Goal: Task Accomplishment & Management: Manage account settings

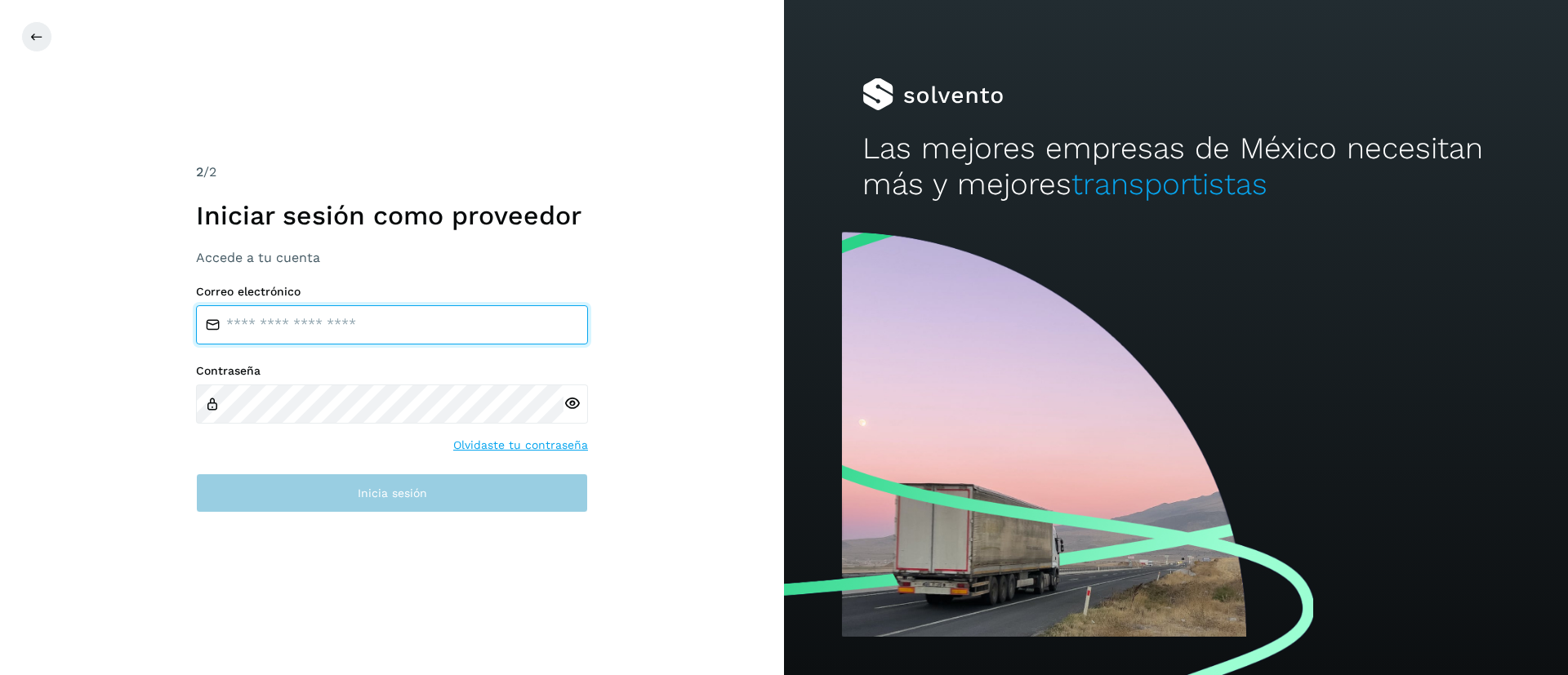
type input "**********"
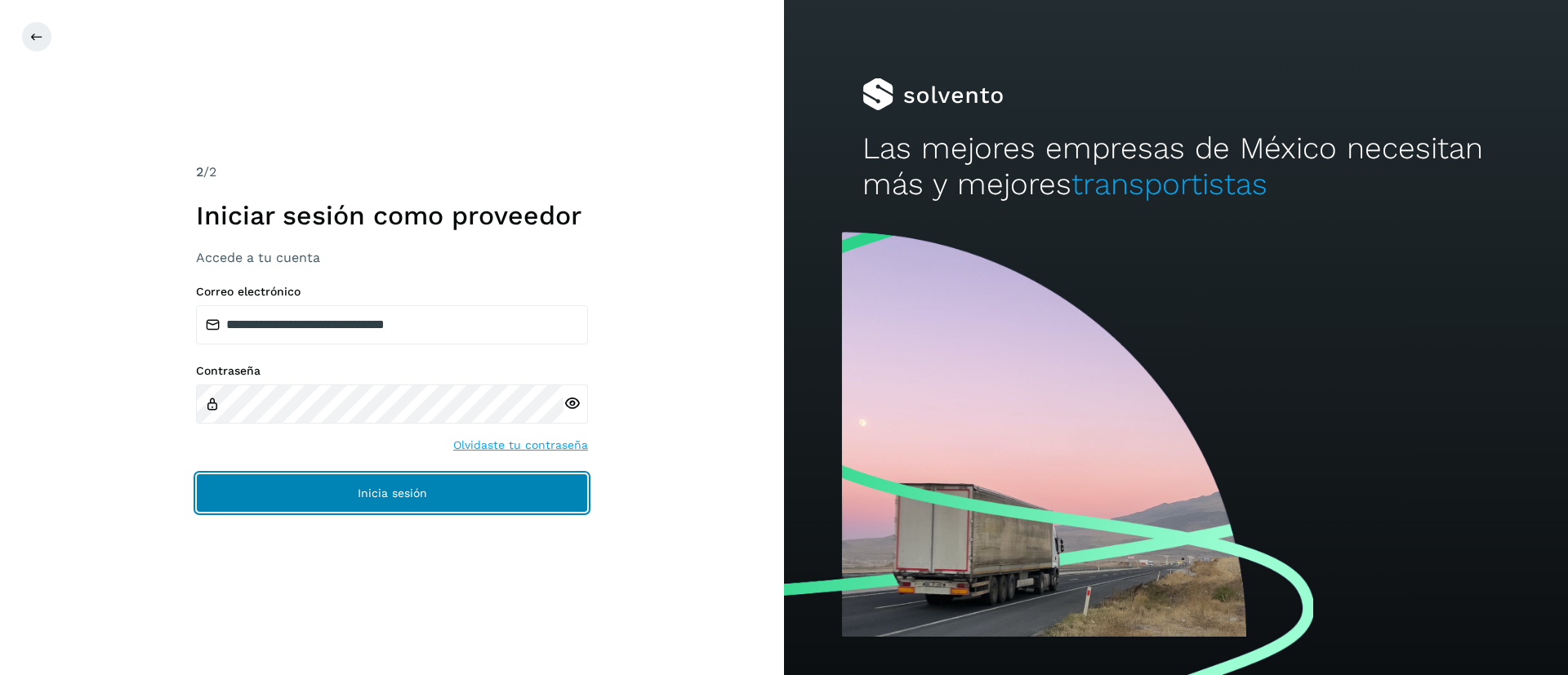
click at [391, 506] on button "Inicia sesión" at bounding box center [392, 492] width 392 height 40
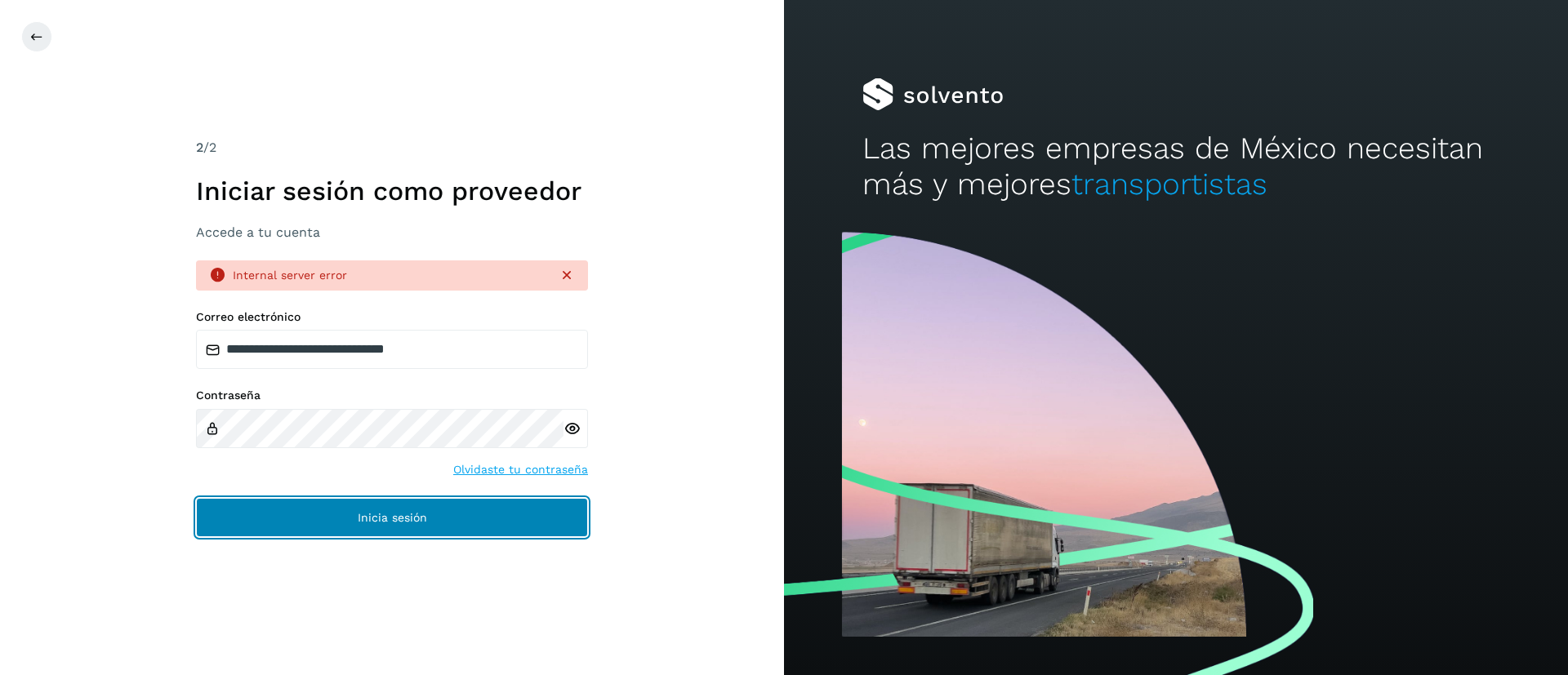
click at [374, 516] on span "Inicia sesión" at bounding box center [392, 518] width 70 height 12
click at [356, 511] on button "Inicia sesión" at bounding box center [392, 518] width 392 height 40
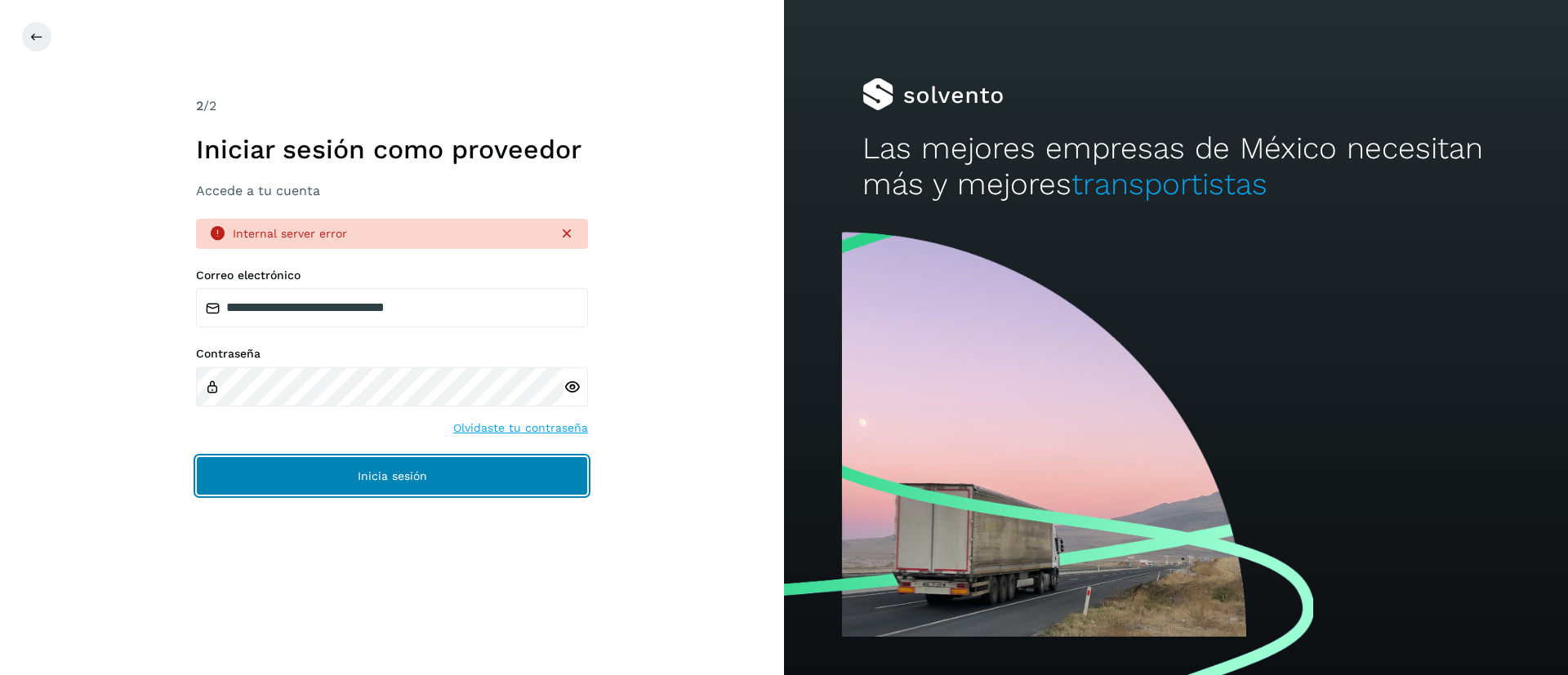
click at [372, 467] on button "Inicia sesión" at bounding box center [392, 476] width 392 height 40
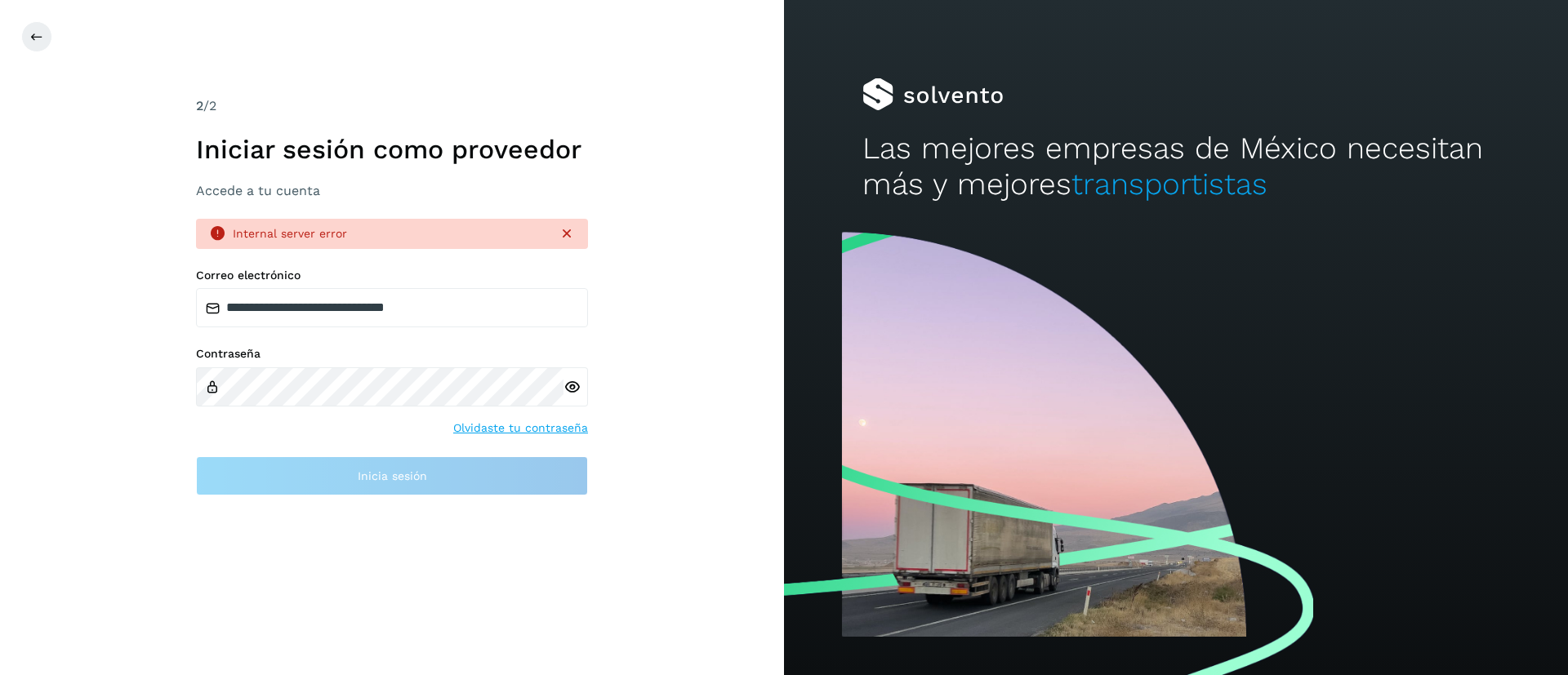
click at [577, 385] on icon at bounding box center [572, 387] width 17 height 17
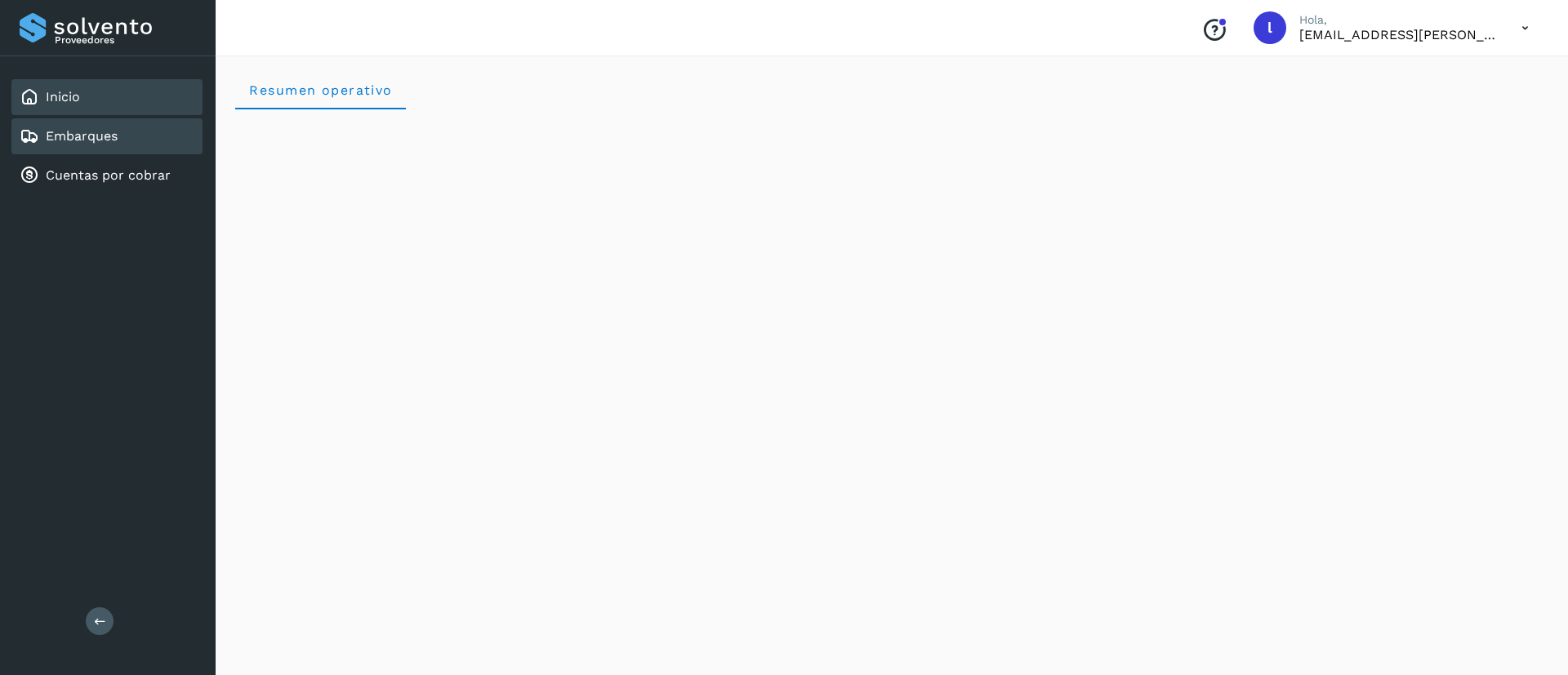
click at [66, 132] on link "Embarques" at bounding box center [81, 136] width 71 height 15
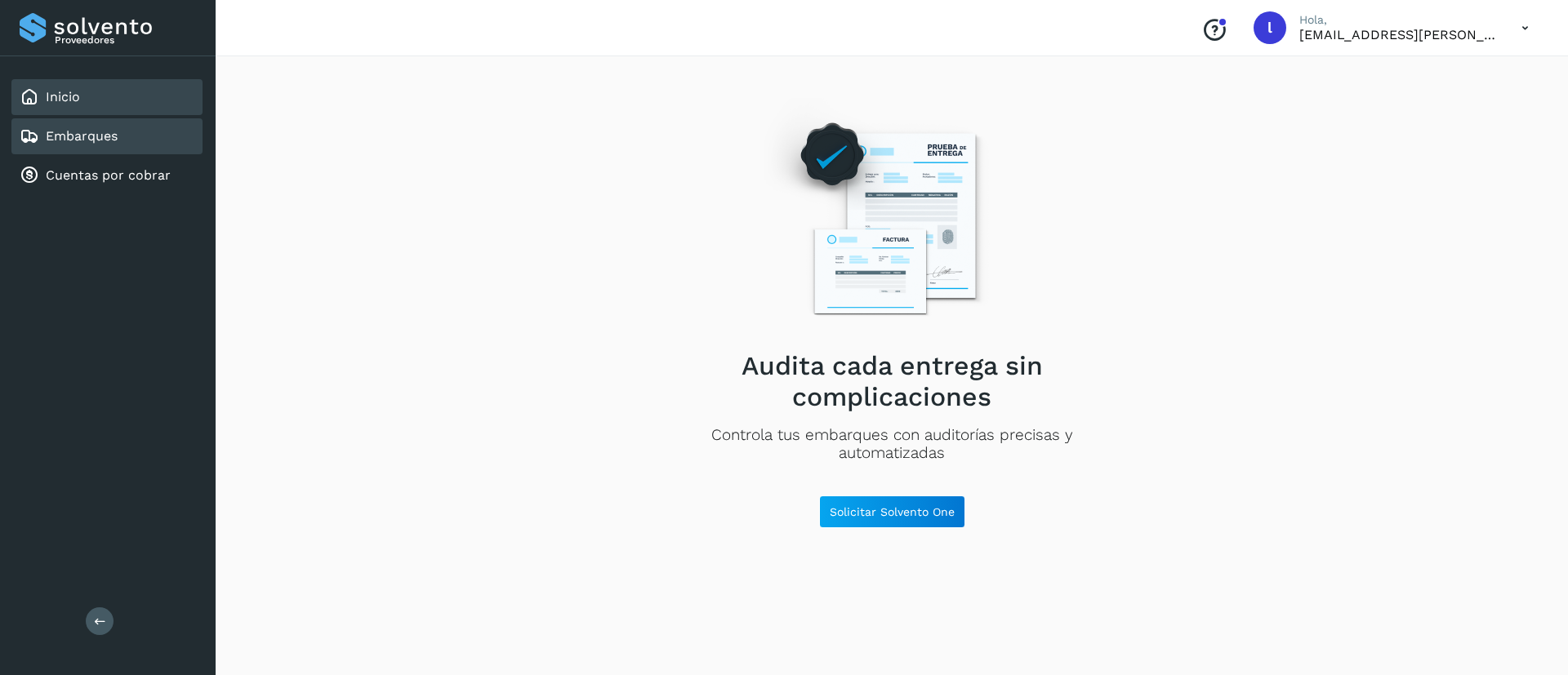
click at [64, 100] on link "Inicio" at bounding box center [63, 97] width 35 height 15
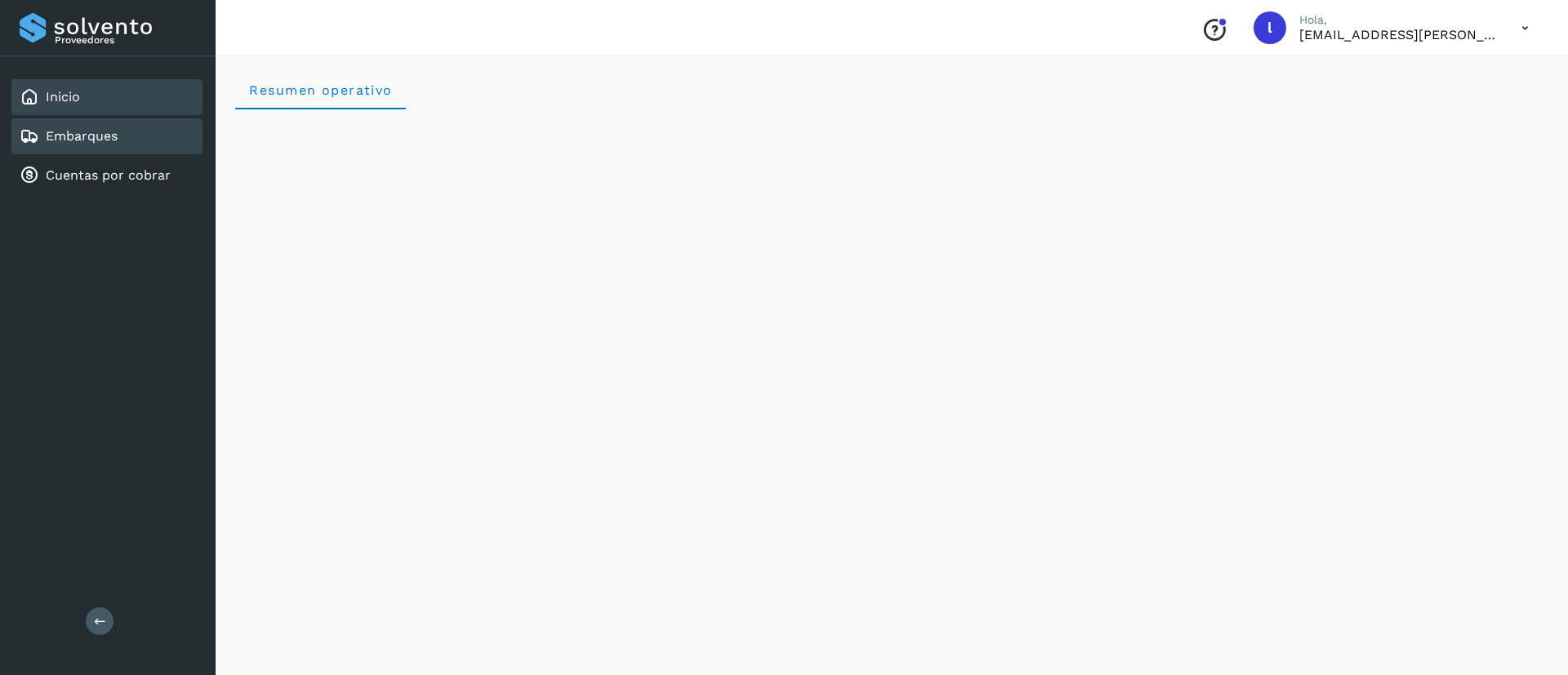
click at [101, 141] on link "Embarques" at bounding box center [81, 136] width 71 height 15
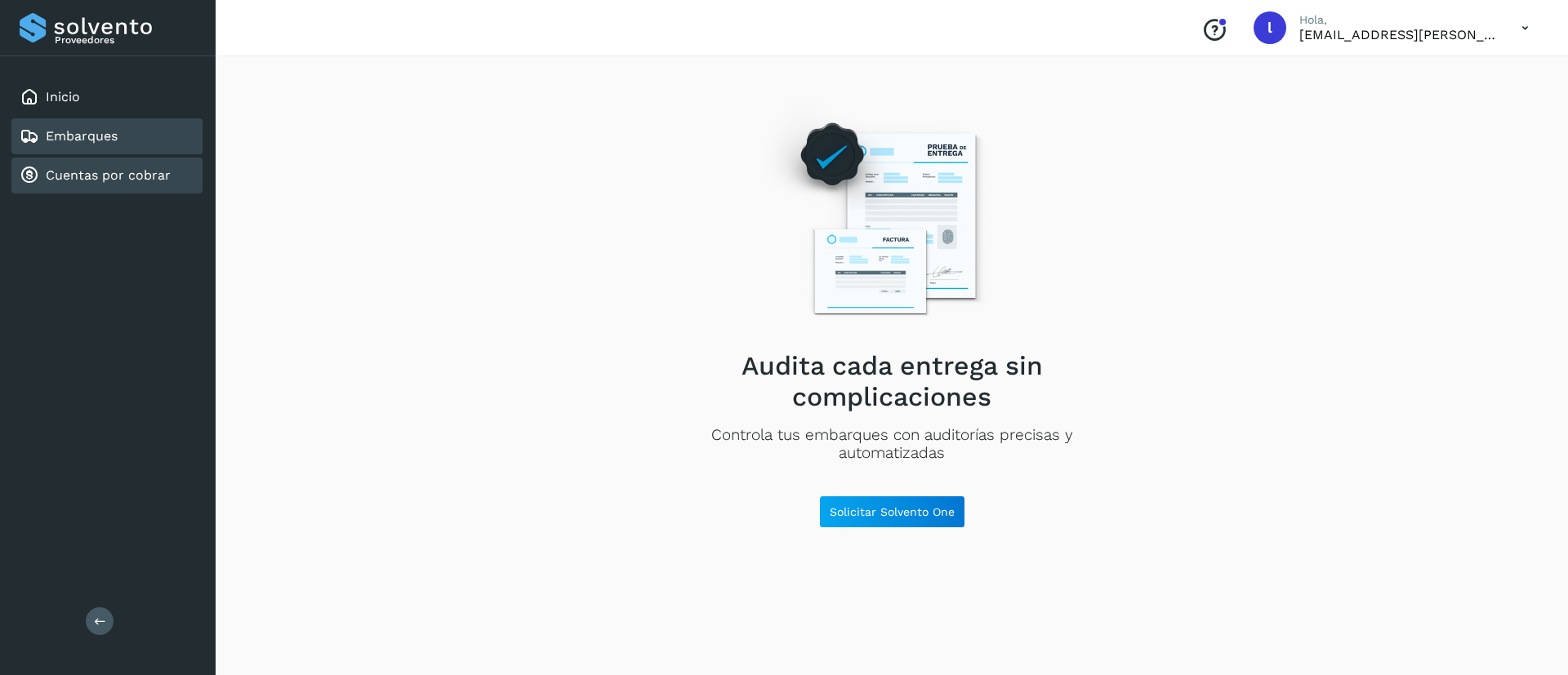
click at [58, 177] on link "Cuentas por cobrar" at bounding box center [107, 175] width 125 height 15
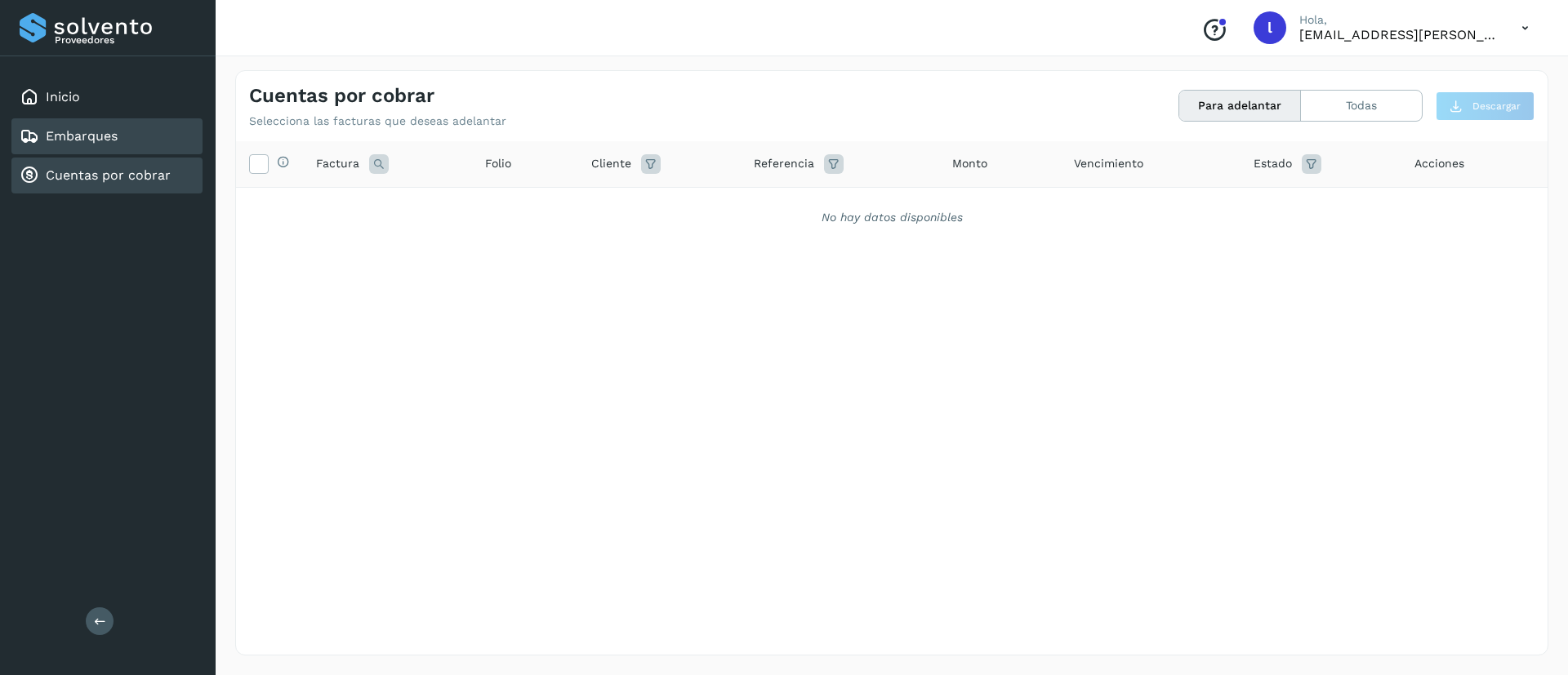
click at [55, 128] on link "Embarques" at bounding box center [81, 136] width 71 height 15
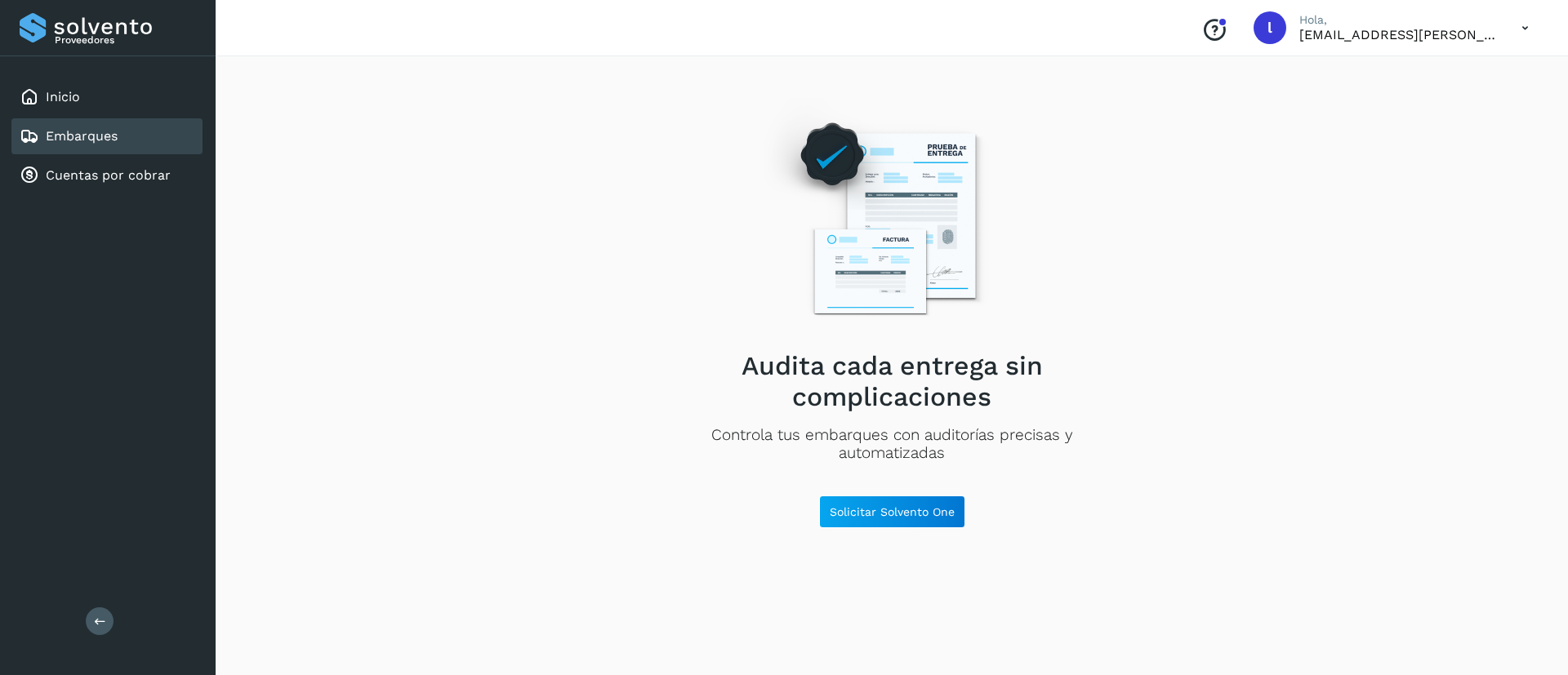
click at [1519, 26] on icon at bounding box center [1525, 28] width 34 height 34
click at [1433, 73] on div "Cerrar sesión" at bounding box center [1443, 73] width 194 height 31
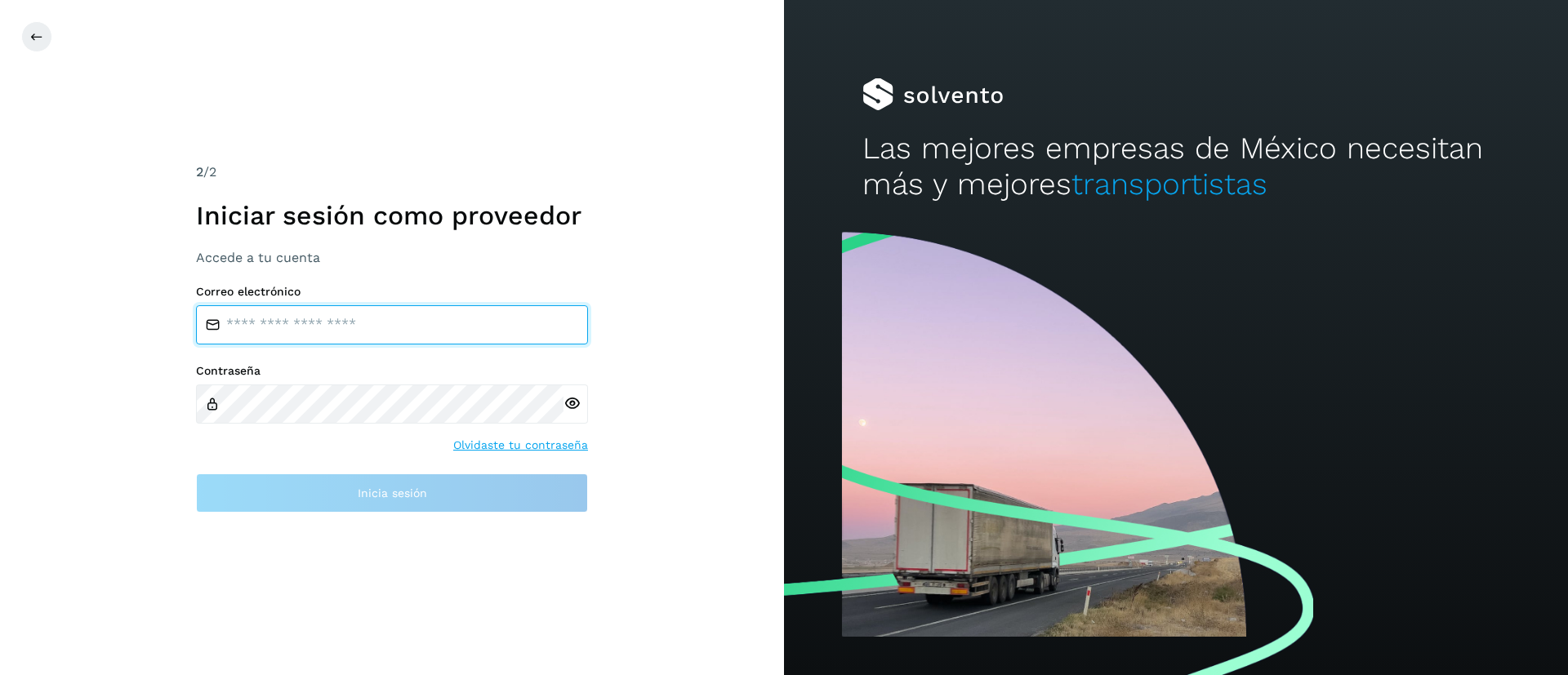
type input "**********"
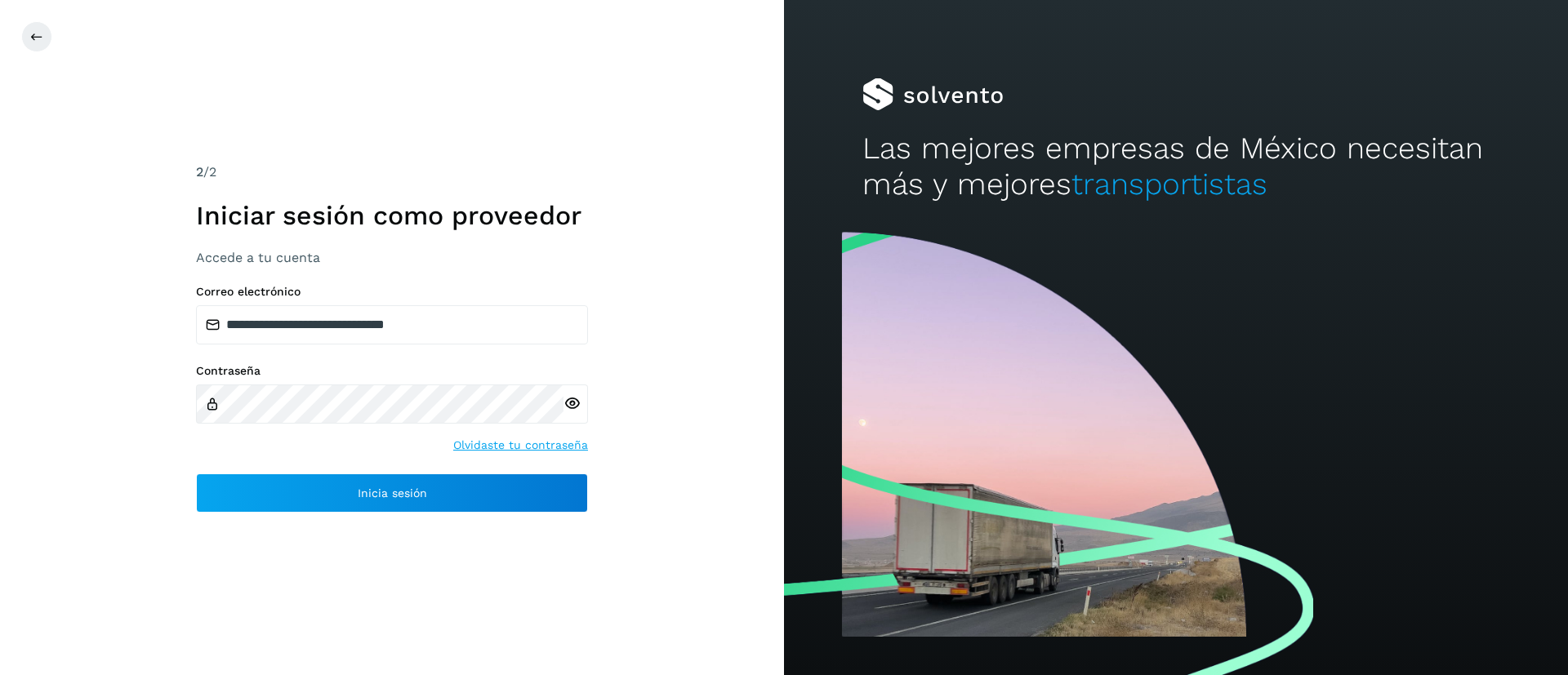
click at [469, 37] on div at bounding box center [805, 37] width 1568 height 31
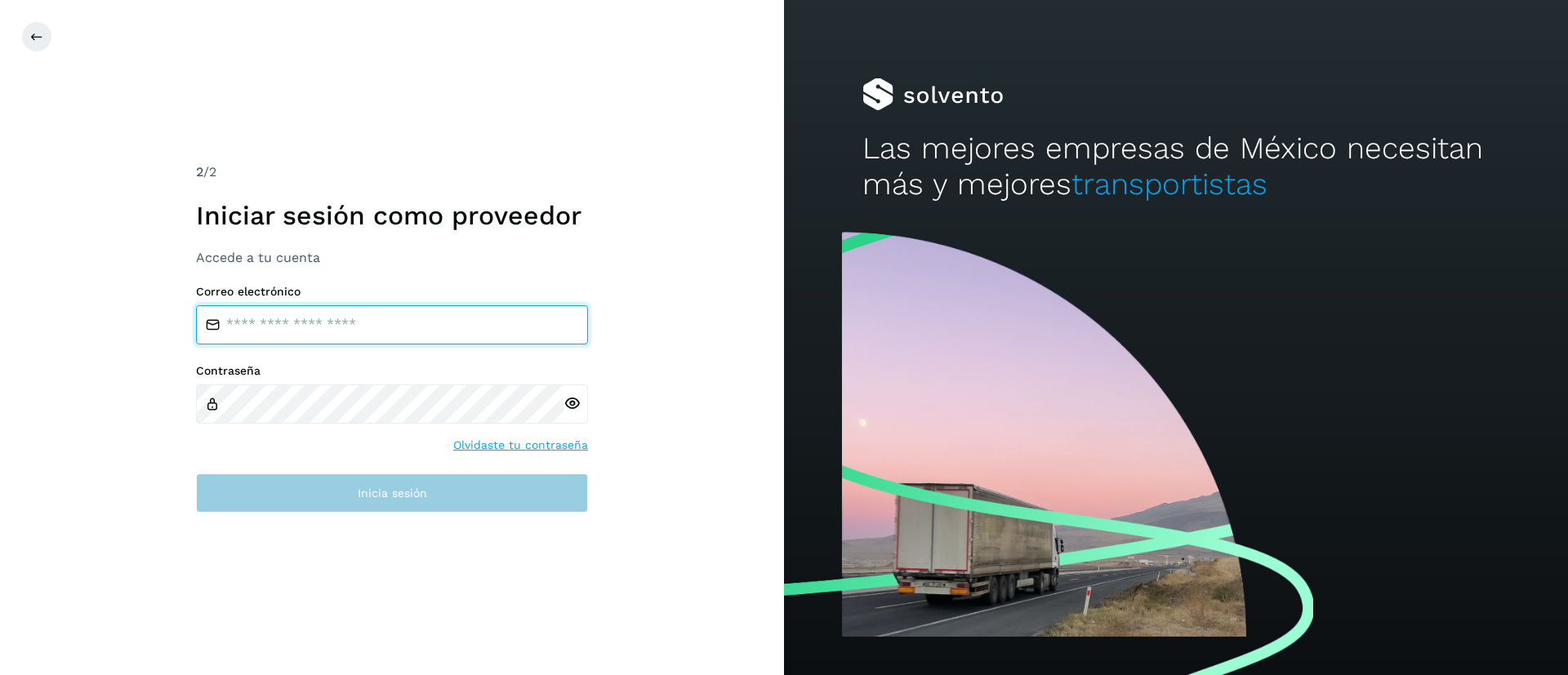
type input "**********"
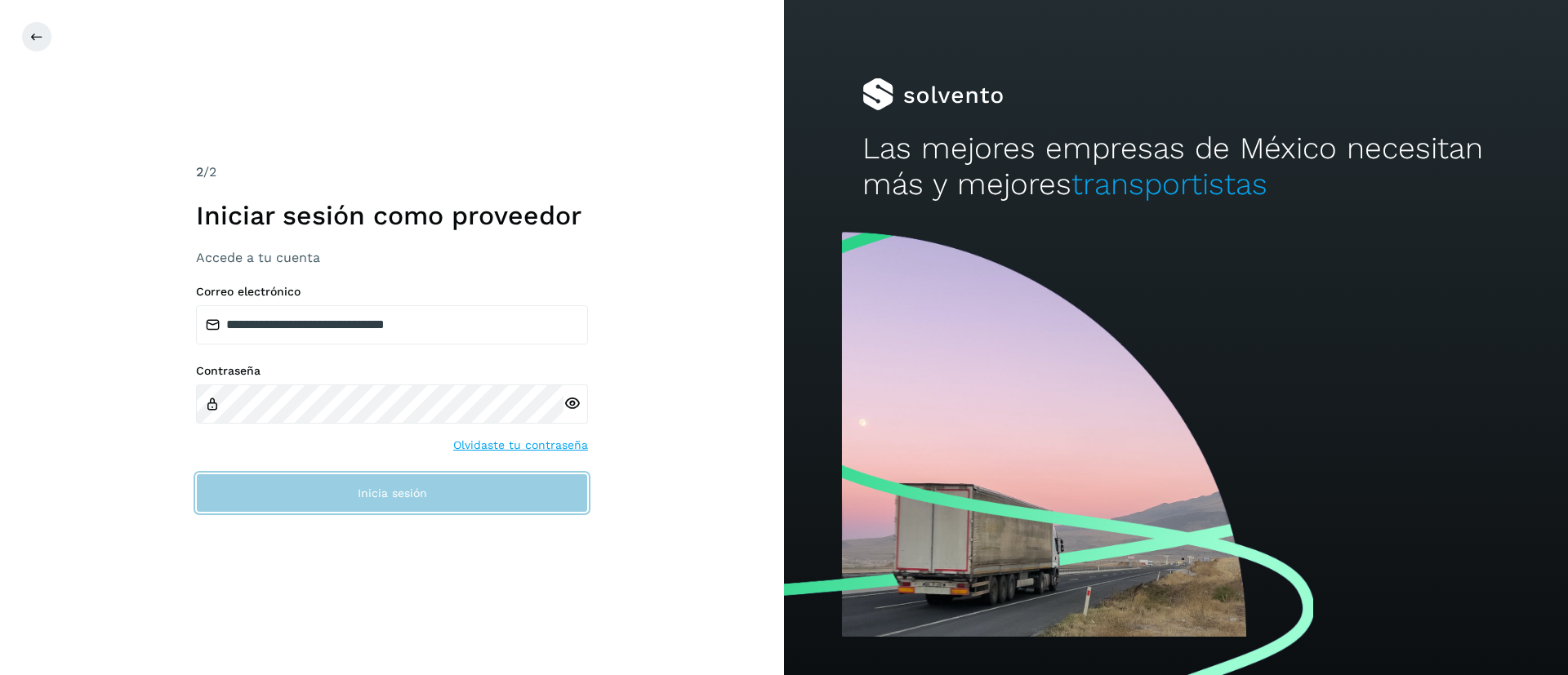
click at [388, 492] on span "Inicia sesión" at bounding box center [392, 493] width 70 height 12
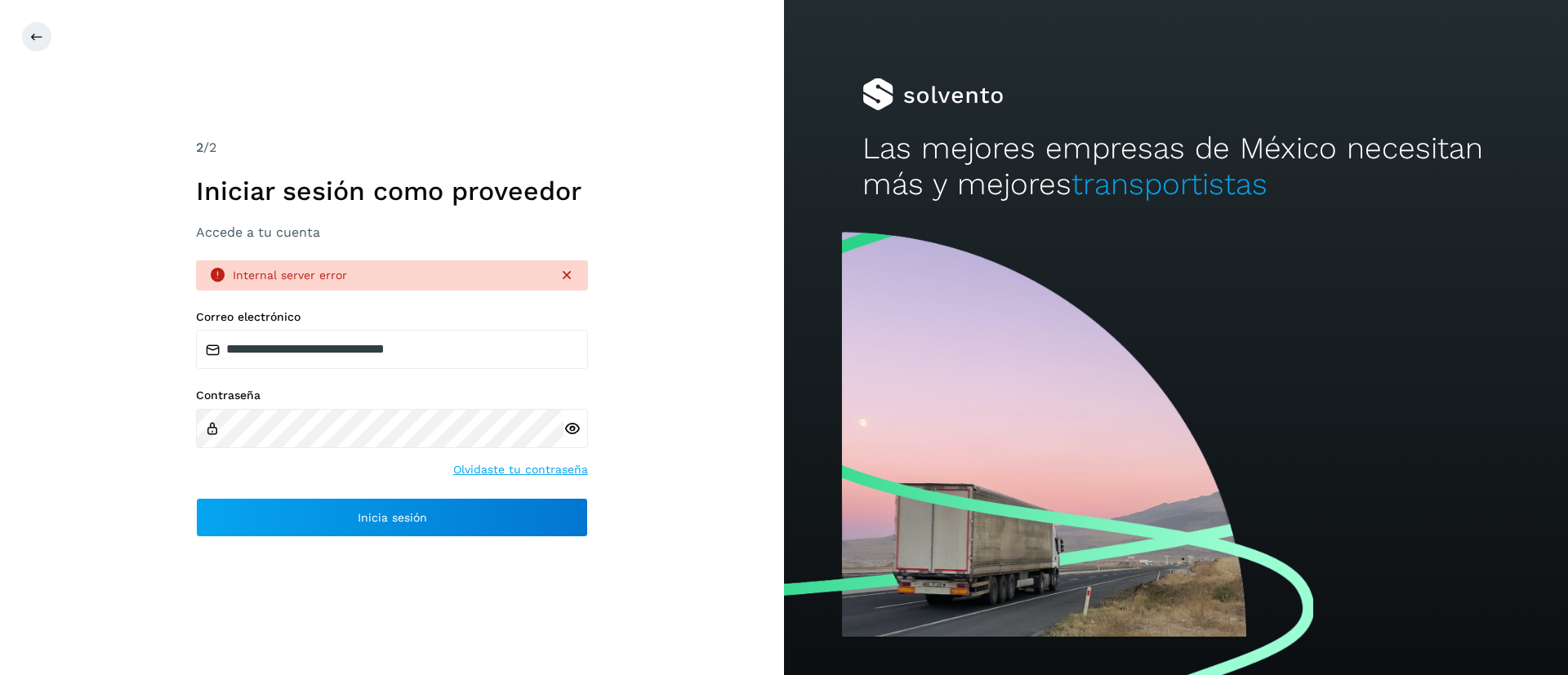
click at [564, 277] on icon at bounding box center [566, 274] width 16 height 16
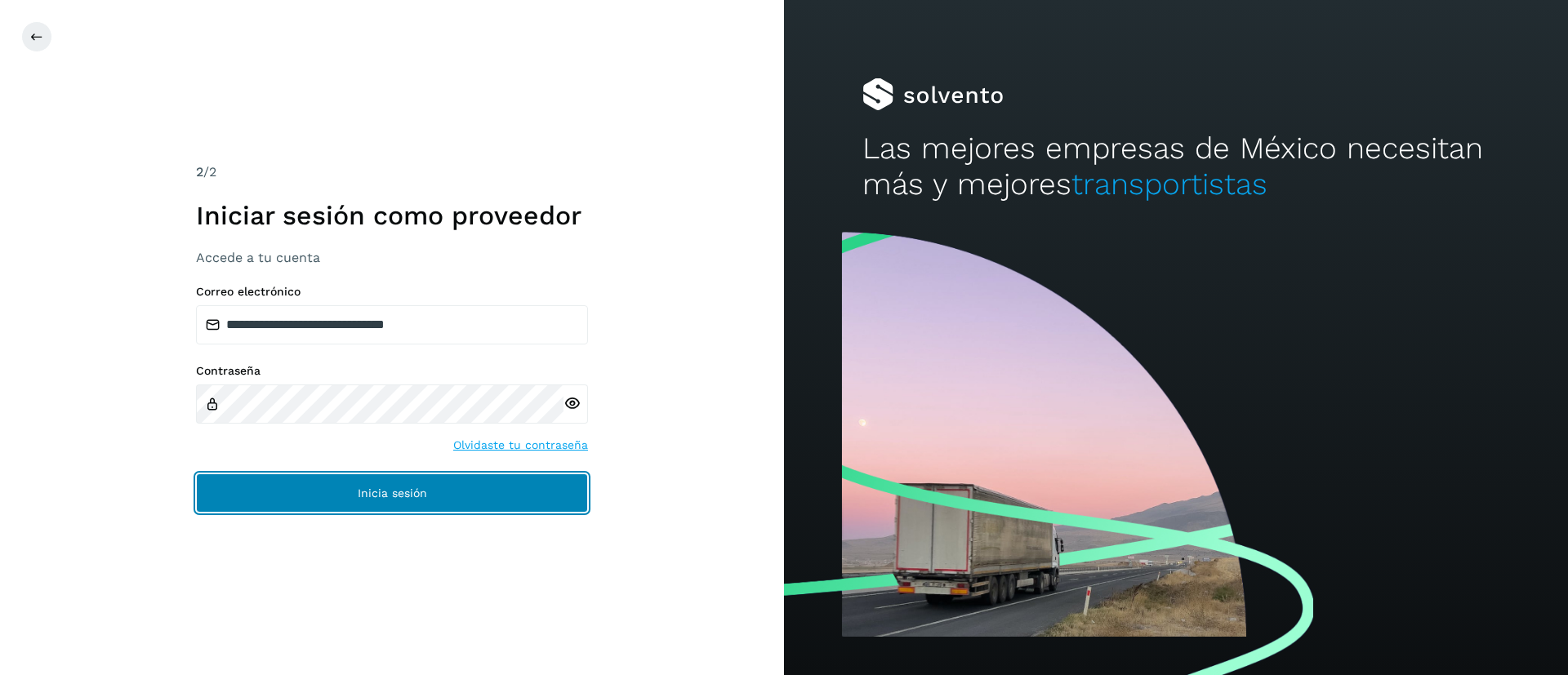
click at [374, 495] on span "Inicia sesión" at bounding box center [392, 493] width 70 height 12
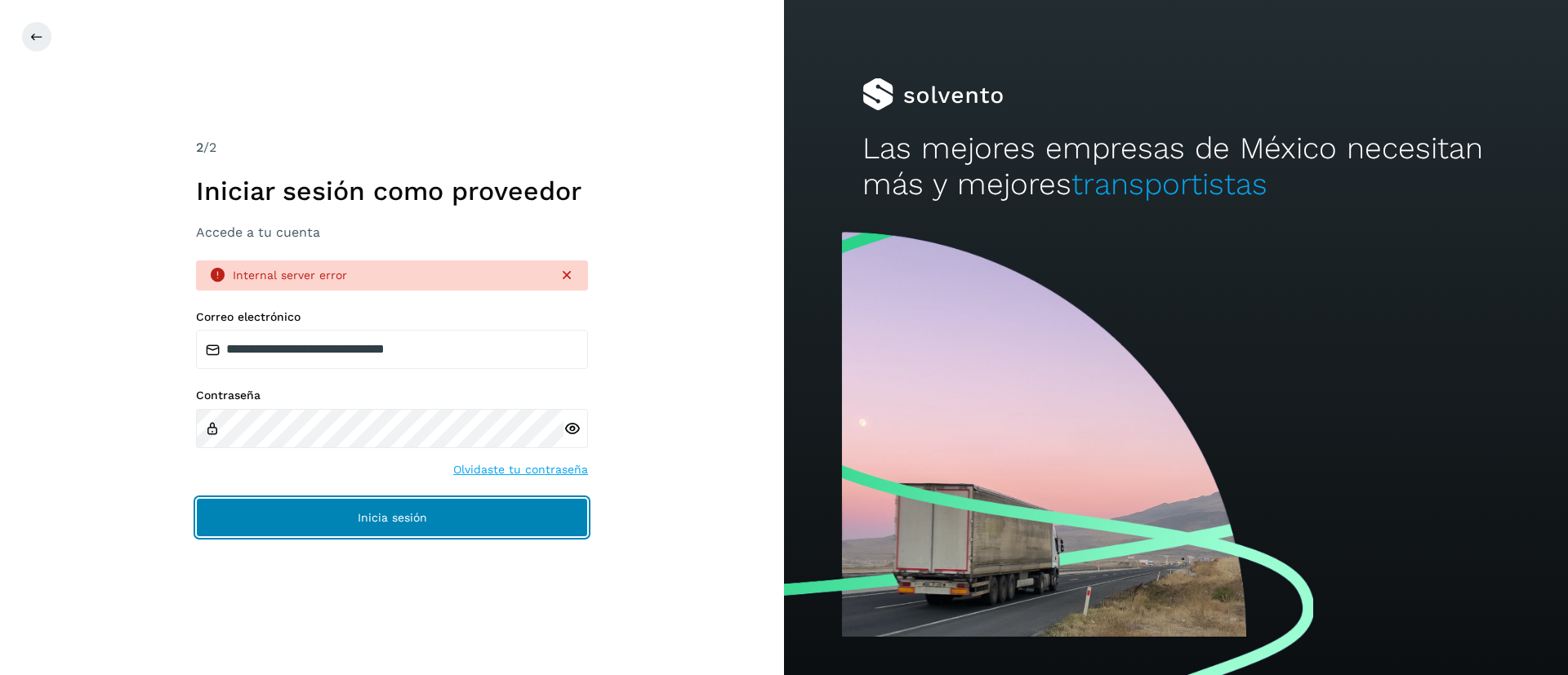
click at [353, 501] on button "Inicia sesión" at bounding box center [392, 518] width 392 height 40
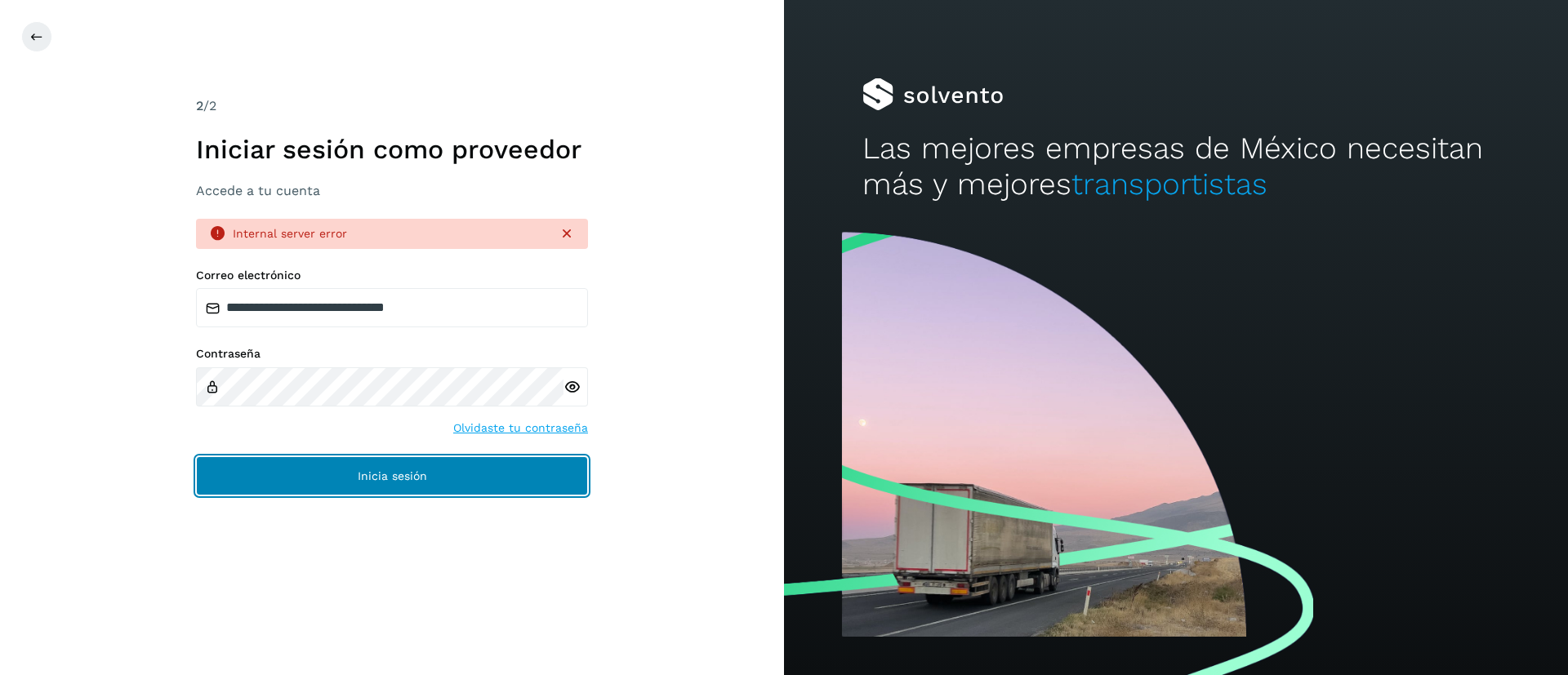
click at [357, 478] on span "Inicia sesión" at bounding box center [392, 476] width 70 height 12
